Goal: Information Seeking & Learning: Check status

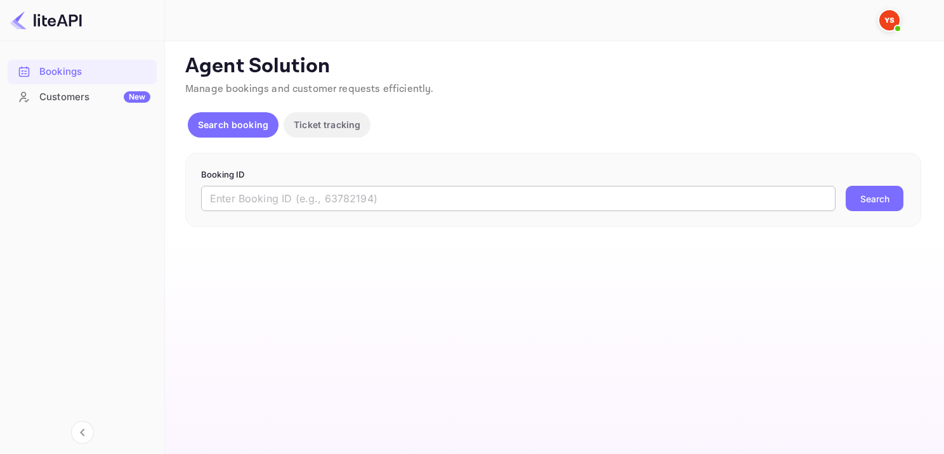
click at [449, 186] on input "text" at bounding box center [518, 198] width 634 height 25
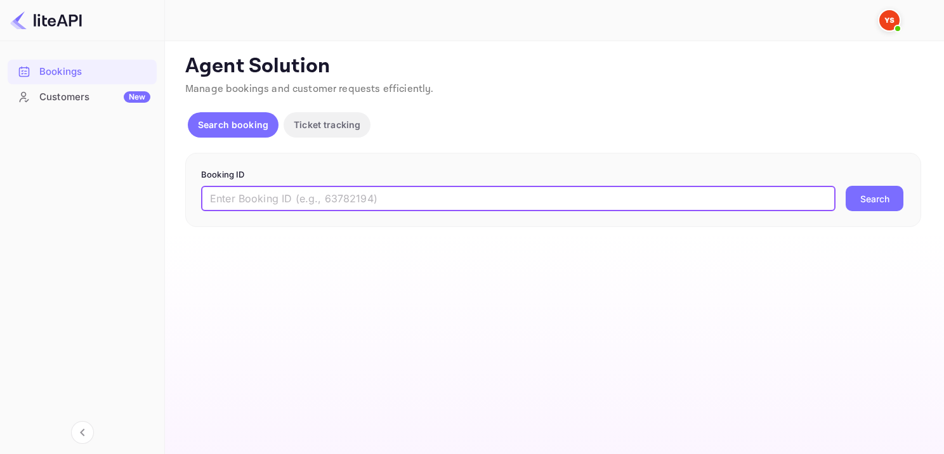
paste input "9247255"
type input "9247255"
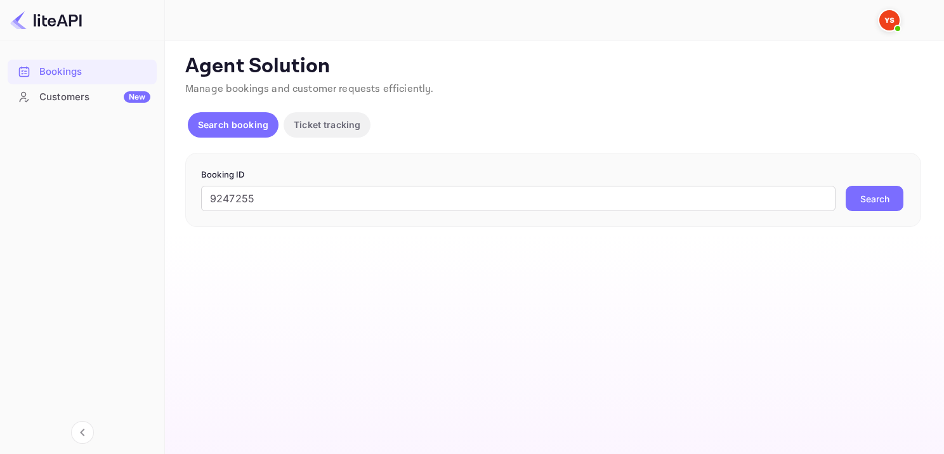
click at [864, 190] on button "Search" at bounding box center [874, 198] width 58 height 25
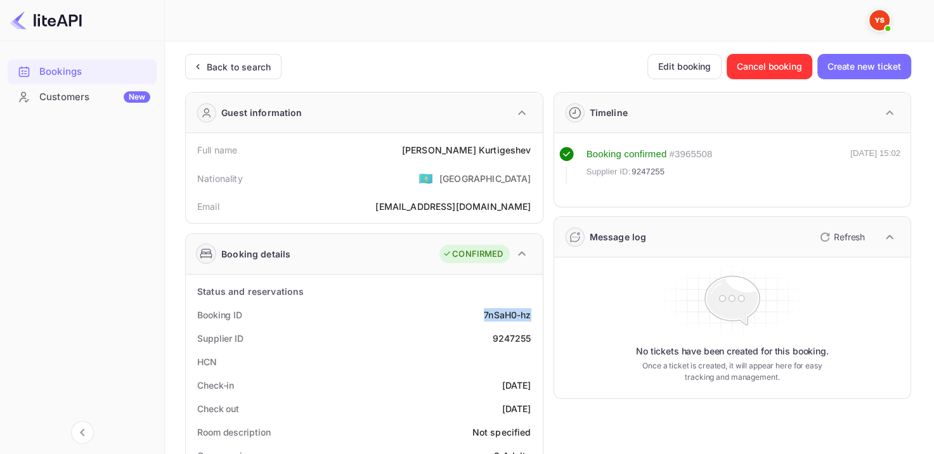
drag, startPoint x: 481, startPoint y: 317, endPoint x: 540, endPoint y: 313, distance: 58.5
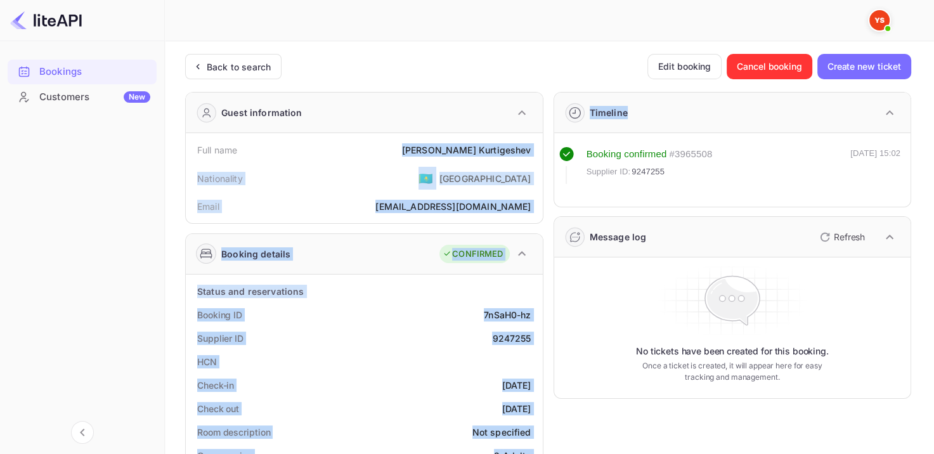
drag, startPoint x: 432, startPoint y: 148, endPoint x: 551, endPoint y: 150, distance: 118.6
click at [423, 138] on div "Full name [PERSON_NAME]" at bounding box center [364, 149] width 347 height 23
drag, startPoint x: 423, startPoint y: 138, endPoint x: 431, endPoint y: 142, distance: 9.4
click at [424, 138] on div "Full name [PERSON_NAME]" at bounding box center [364, 149] width 347 height 23
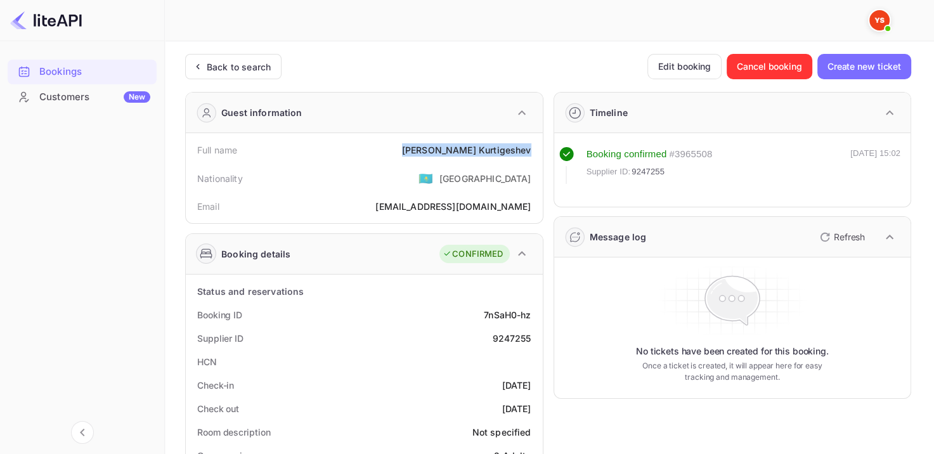
drag, startPoint x: 434, startPoint y: 143, endPoint x: 540, endPoint y: 149, distance: 106.1
click at [540, 149] on div "Full name [PERSON_NAME] Nationality 🇰🇿 [DEMOGRAPHIC_DATA] Email [EMAIL_ADDRESS]…" at bounding box center [364, 178] width 357 height 90
copy div "[PERSON_NAME]"
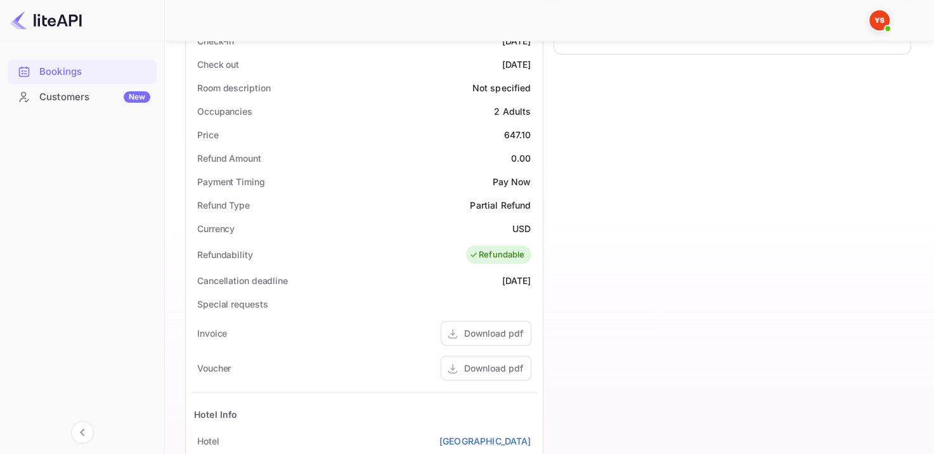
scroll to position [289, 0]
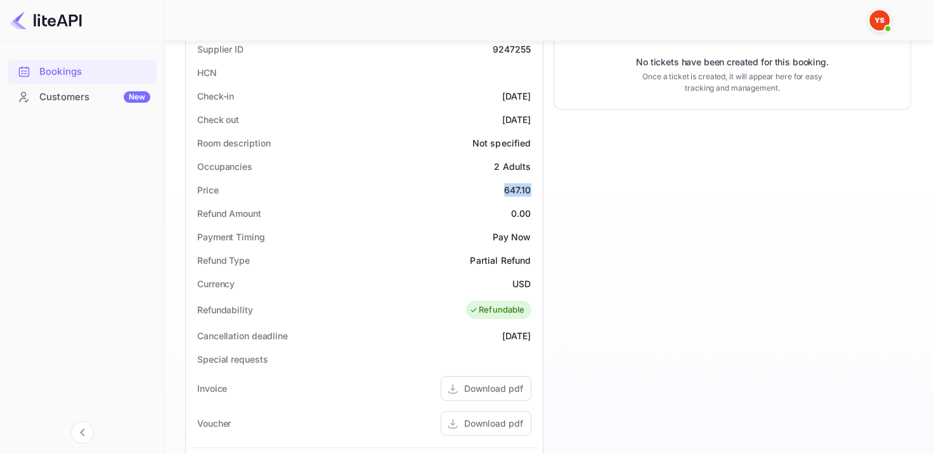
drag, startPoint x: 500, startPoint y: 189, endPoint x: 530, endPoint y: 193, distance: 30.8
click at [530, 193] on div "Price 647.10" at bounding box center [364, 189] width 347 height 23
copy div "647.10"
